Goal: Task Accomplishment & Management: Complete application form

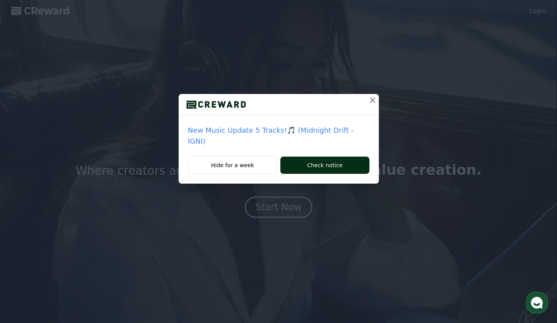
click at [324, 156] on button "Check notice" at bounding box center [324, 164] width 89 height 17
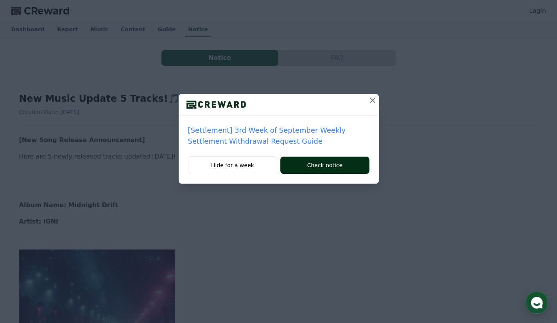
click at [324, 159] on button "Check notice" at bounding box center [324, 164] width 89 height 17
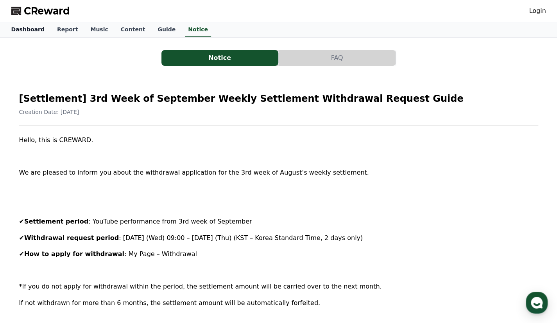
click at [28, 27] on link "Dashboard" at bounding box center [28, 29] width 46 height 15
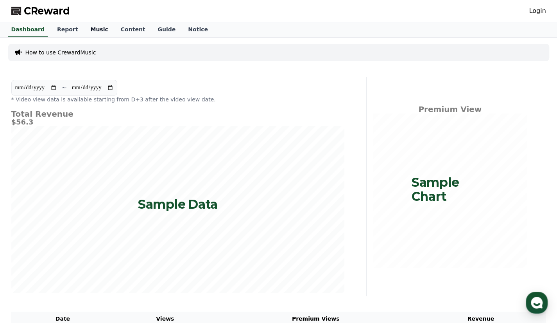
click at [90, 27] on link "Music" at bounding box center [99, 29] width 30 height 15
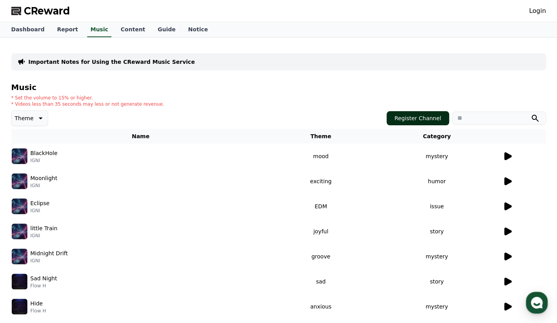
click at [407, 116] on button "Register Channel" at bounding box center [418, 118] width 63 height 14
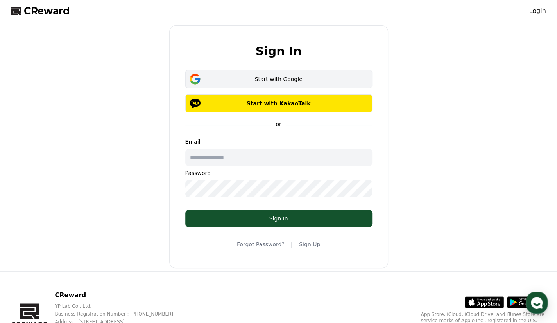
click at [265, 79] on div "Start with Google" at bounding box center [279, 79] width 164 height 8
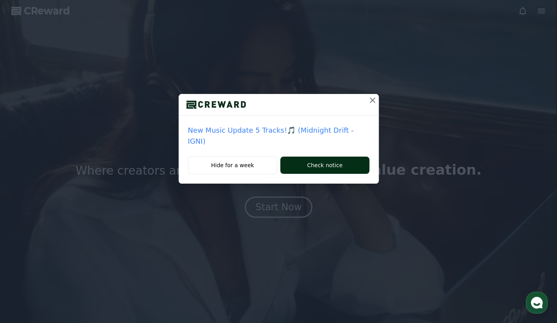
click at [345, 166] on button "Check notice" at bounding box center [324, 164] width 89 height 17
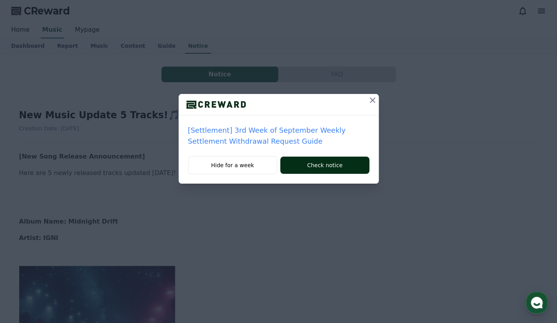
drag, startPoint x: 0, startPoint y: 0, endPoint x: 345, endPoint y: 166, distance: 383.2
click at [345, 166] on button "Check notice" at bounding box center [324, 164] width 89 height 17
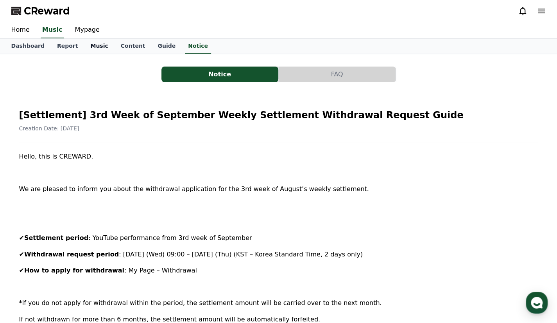
click at [93, 43] on link "Music" at bounding box center [99, 46] width 30 height 15
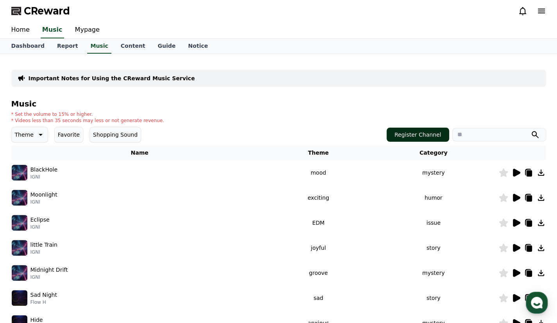
click at [422, 136] on button "Register Channel" at bounding box center [418, 134] width 63 height 14
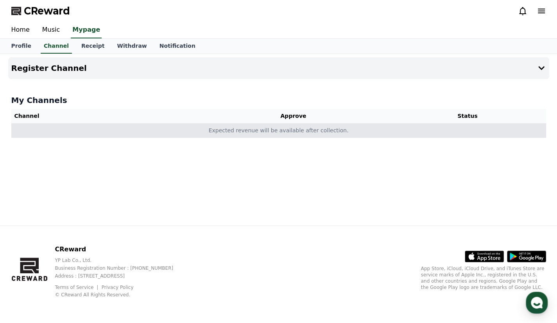
click at [379, 126] on td "Expected revenue will be available after collection." at bounding box center [278, 130] width 535 height 14
